Goal: Task Accomplishment & Management: Use online tool/utility

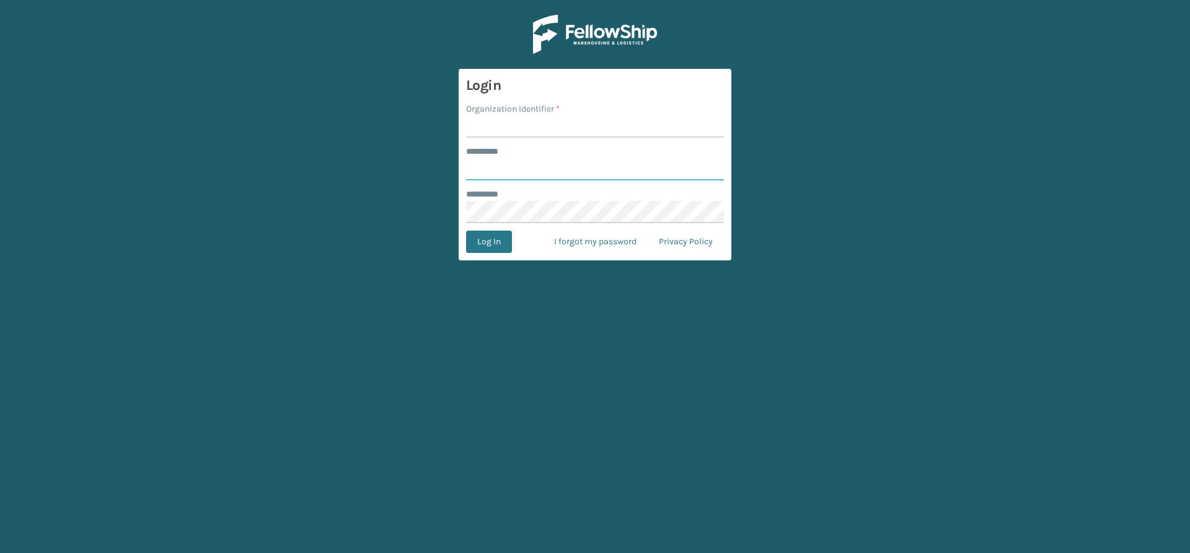
type input "*****"
click at [518, 123] on input "Organization Identifier *" at bounding box center [595, 126] width 258 height 22
type input "Vancouver Remco"
click at [492, 246] on button "Log In" at bounding box center [489, 241] width 46 height 22
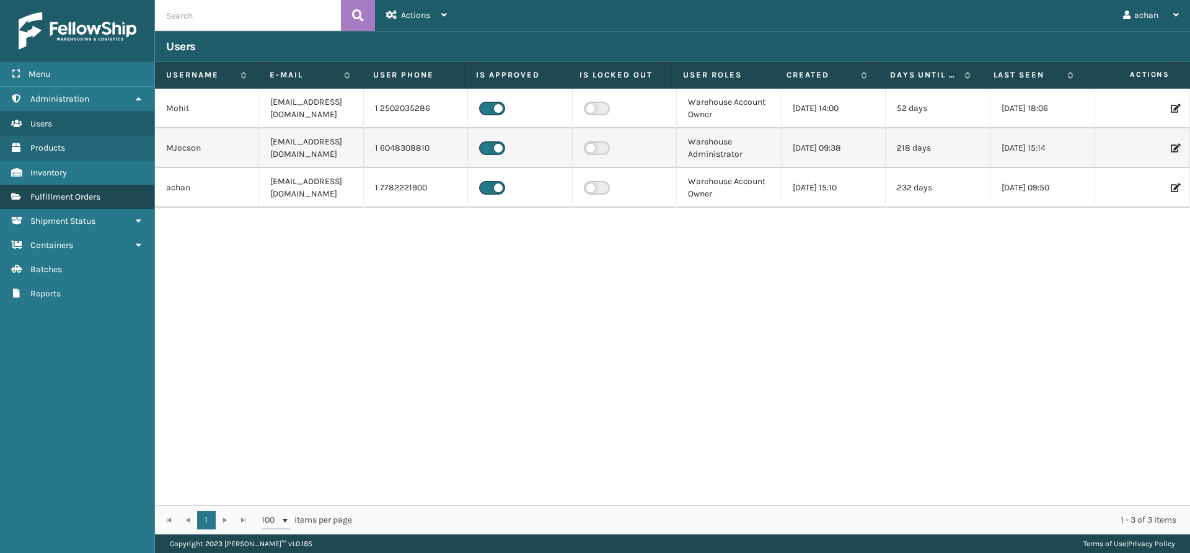
click at [68, 200] on span "Fulfillment Orders" at bounding box center [65, 196] width 70 height 11
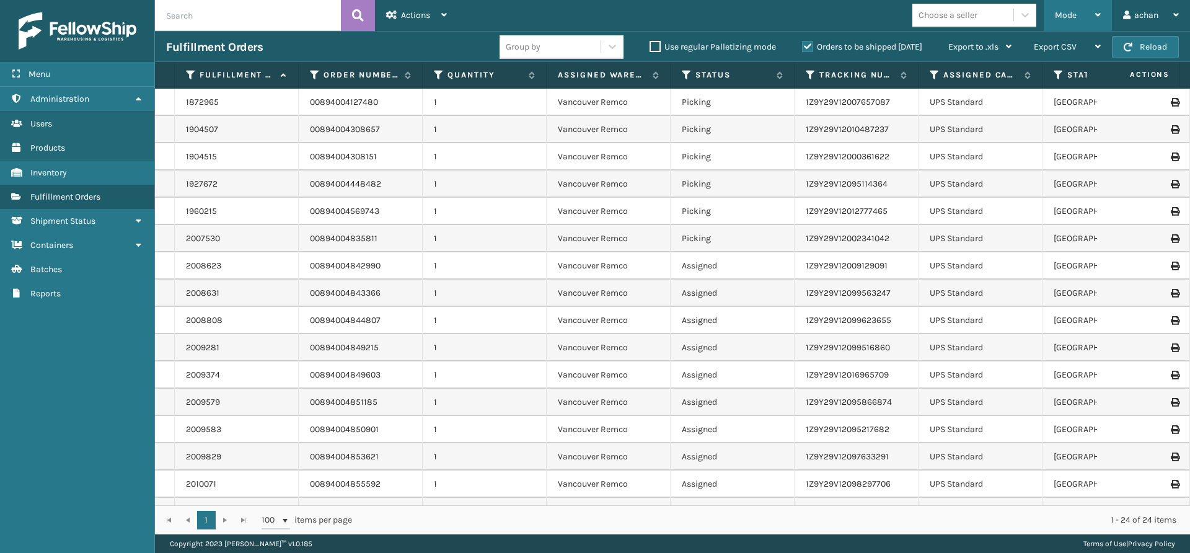
click at [1094, 12] on div "Mode" at bounding box center [1078, 15] width 46 height 31
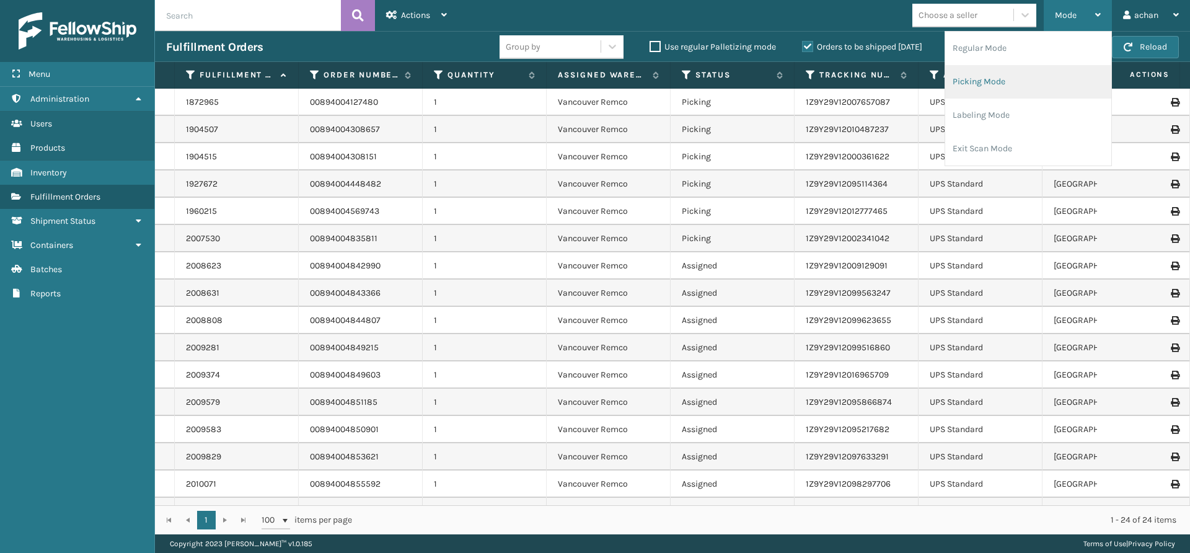
click at [983, 84] on li "Picking Mode" at bounding box center [1028, 81] width 166 height 33
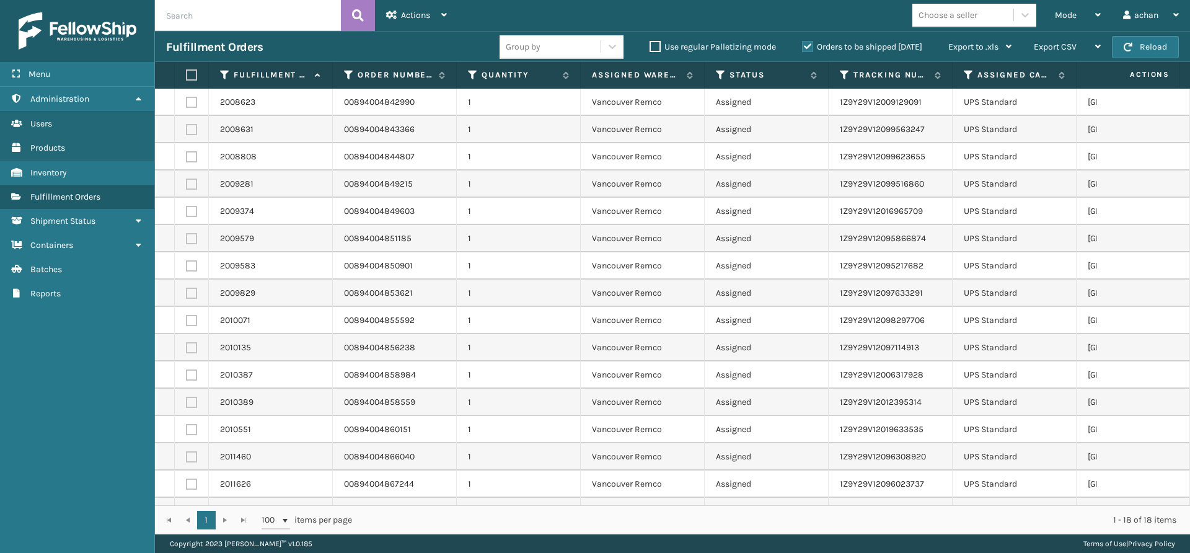
click at [193, 71] on label at bounding box center [189, 74] width 7 height 11
click at [187, 71] on input "checkbox" at bounding box center [186, 75] width 1 height 8
checkbox input "true"
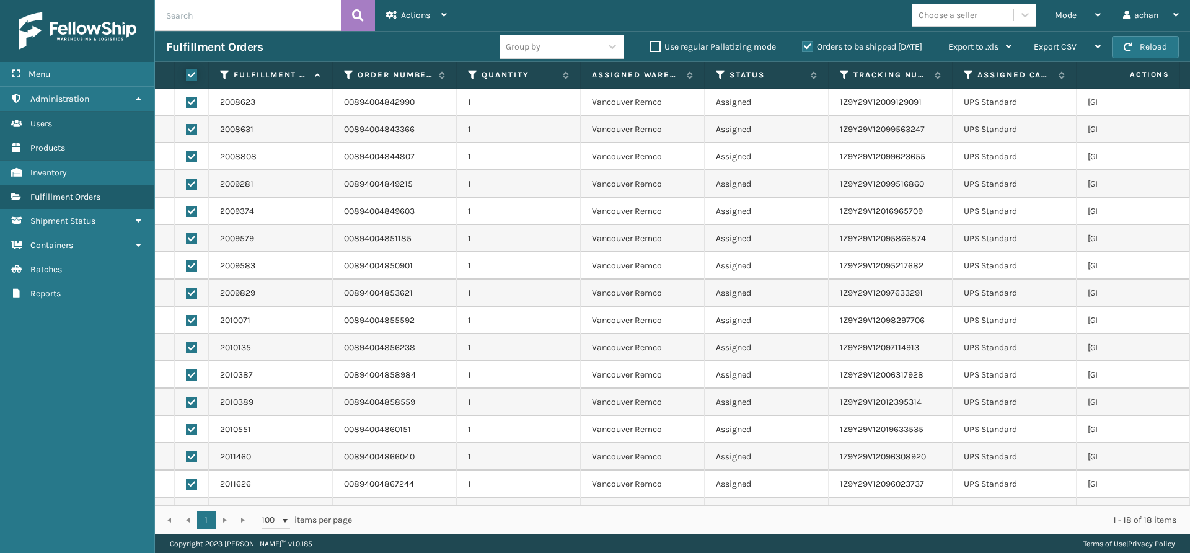
checkbox input "true"
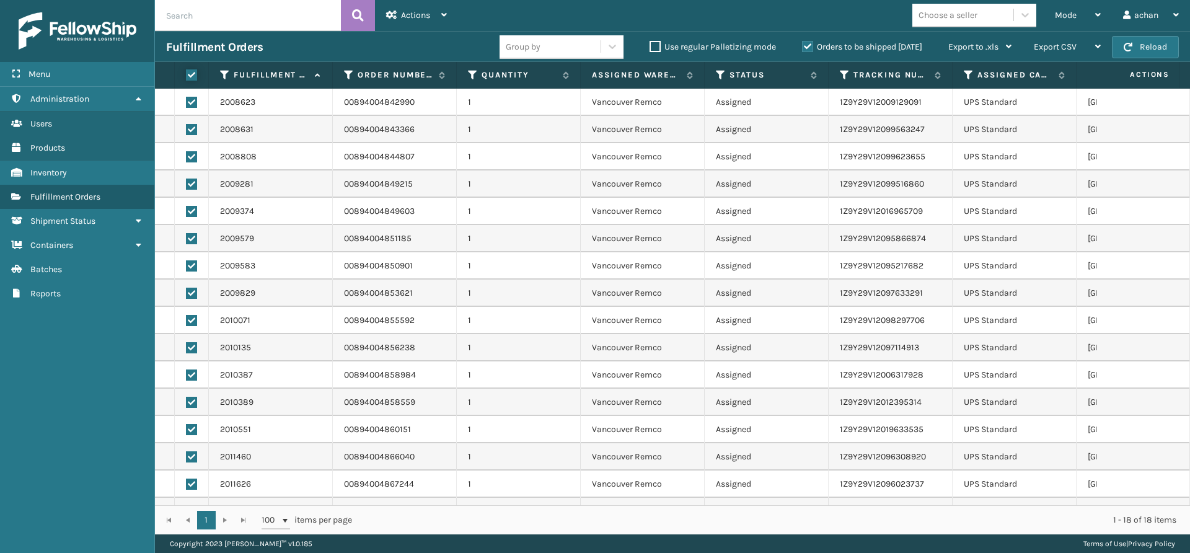
checkbox input "true"
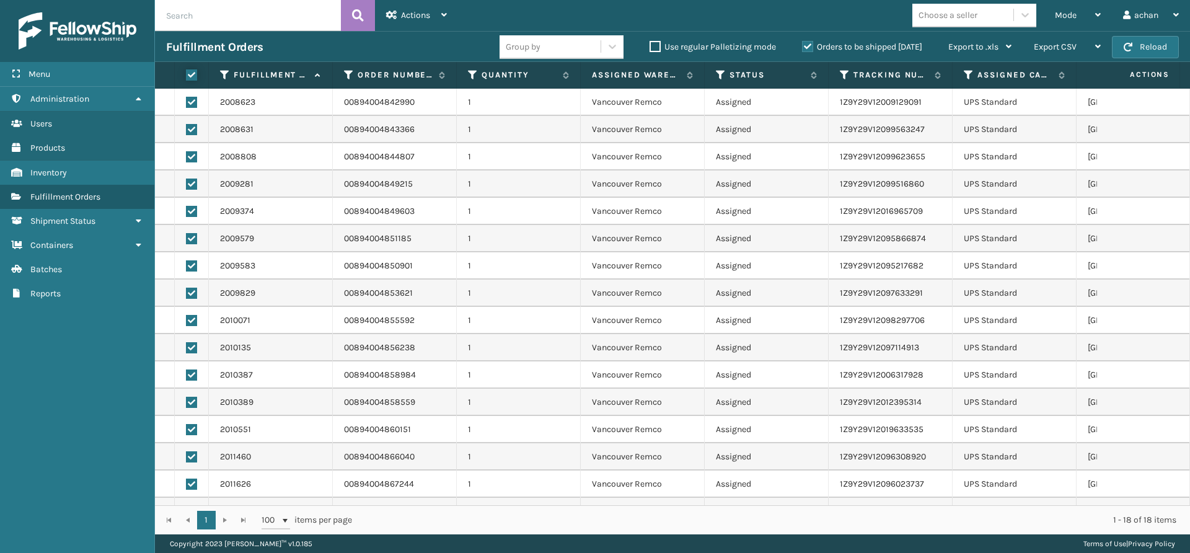
checkbox input "true"
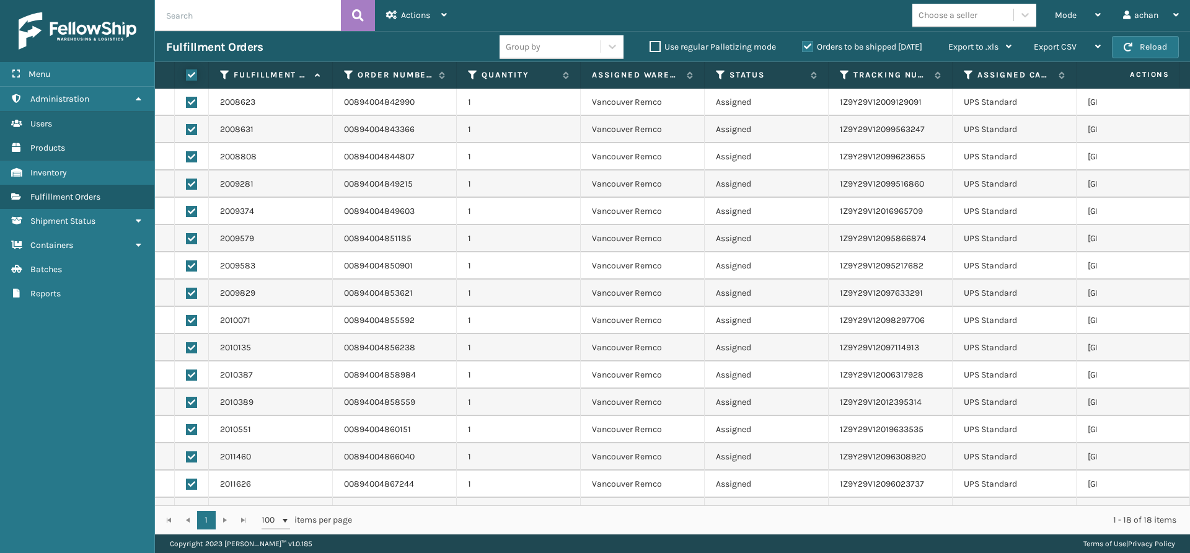
checkbox input "true"
click at [442, 9] on div "Actions" at bounding box center [416, 15] width 61 height 31
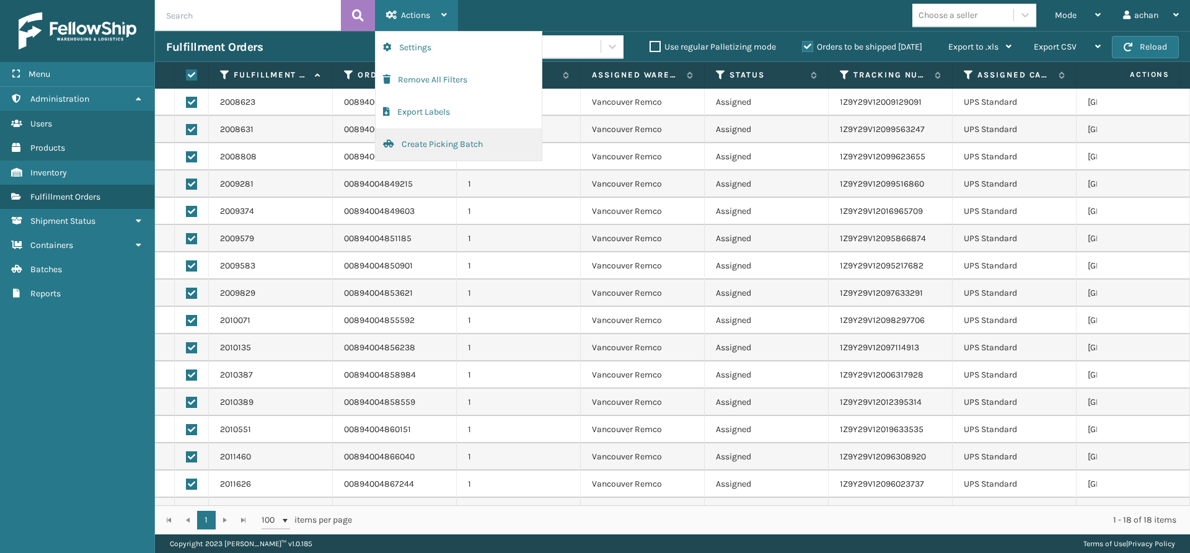
click at [436, 142] on button "Create Picking Batch" at bounding box center [458, 144] width 166 height 32
